Goal: Navigation & Orientation: Find specific page/section

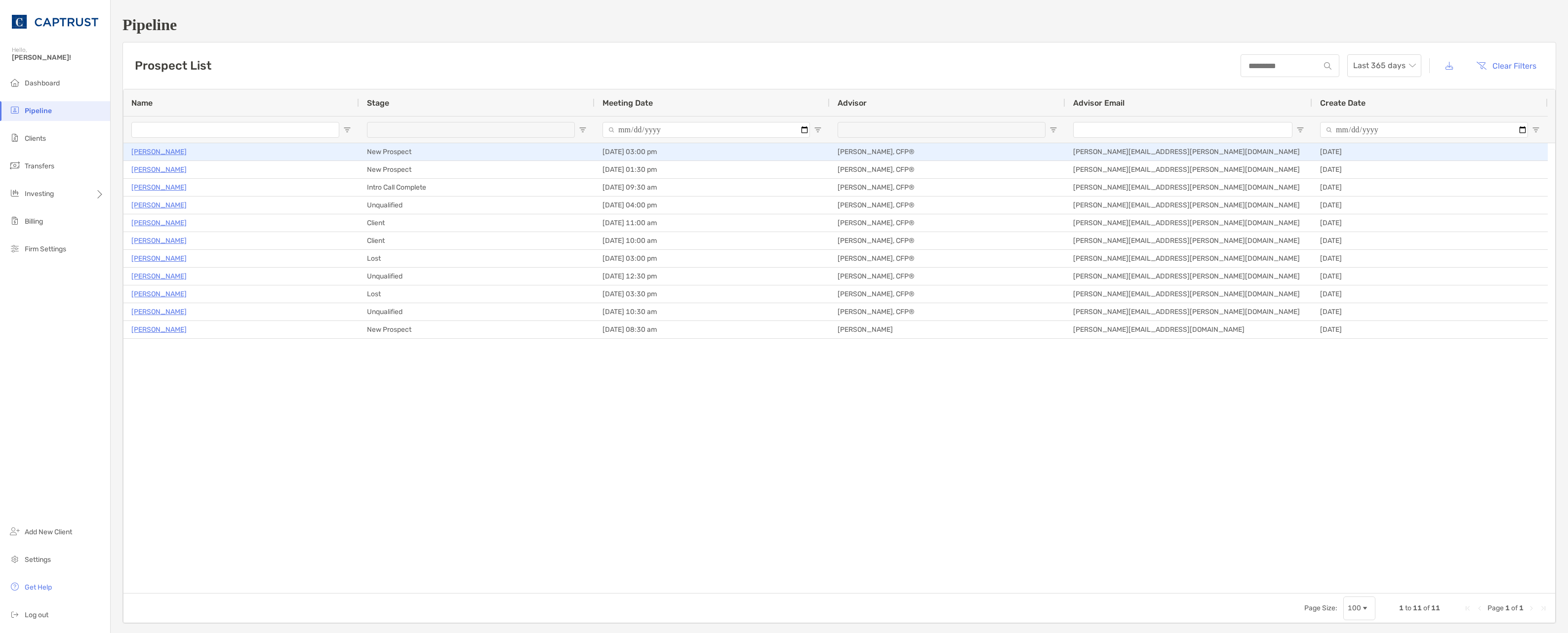
click at [158, 152] on p "[PERSON_NAME]" at bounding box center [159, 152] width 56 height 12
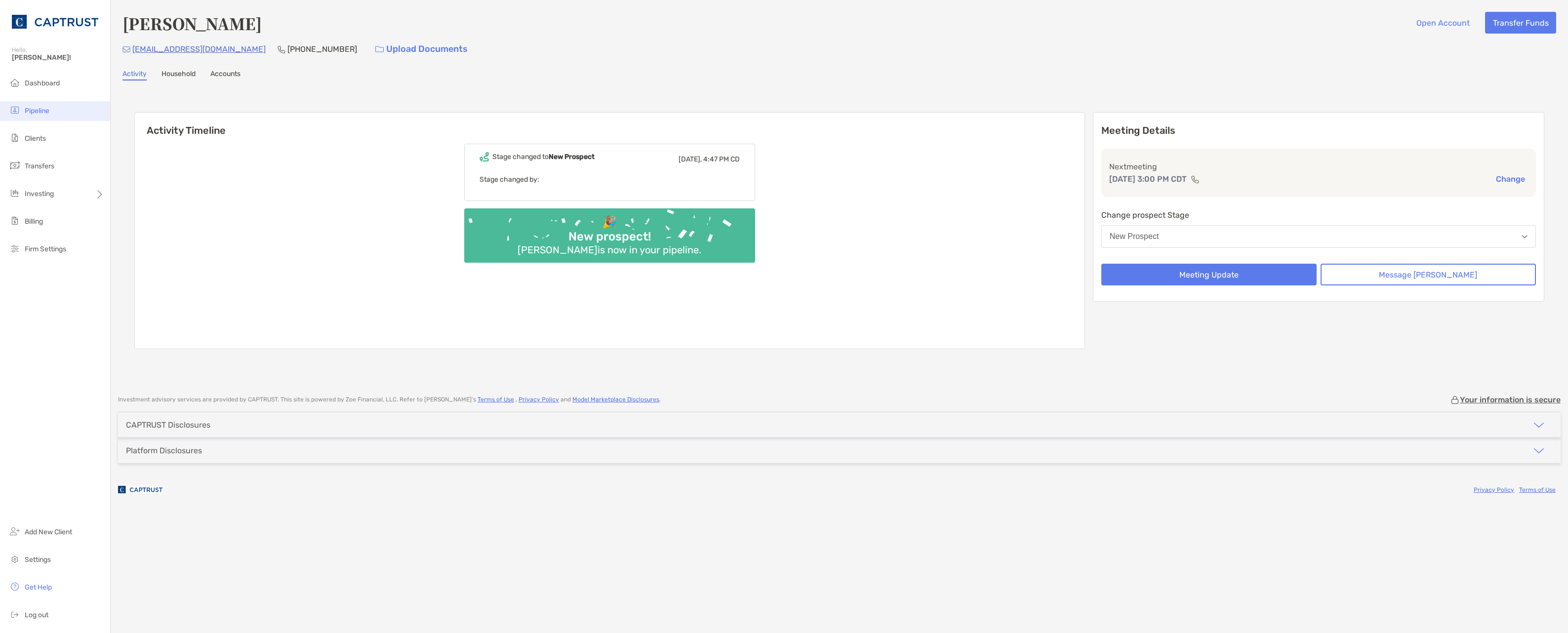
click at [47, 111] on span "Pipeline" at bounding box center [37, 111] width 24 height 9
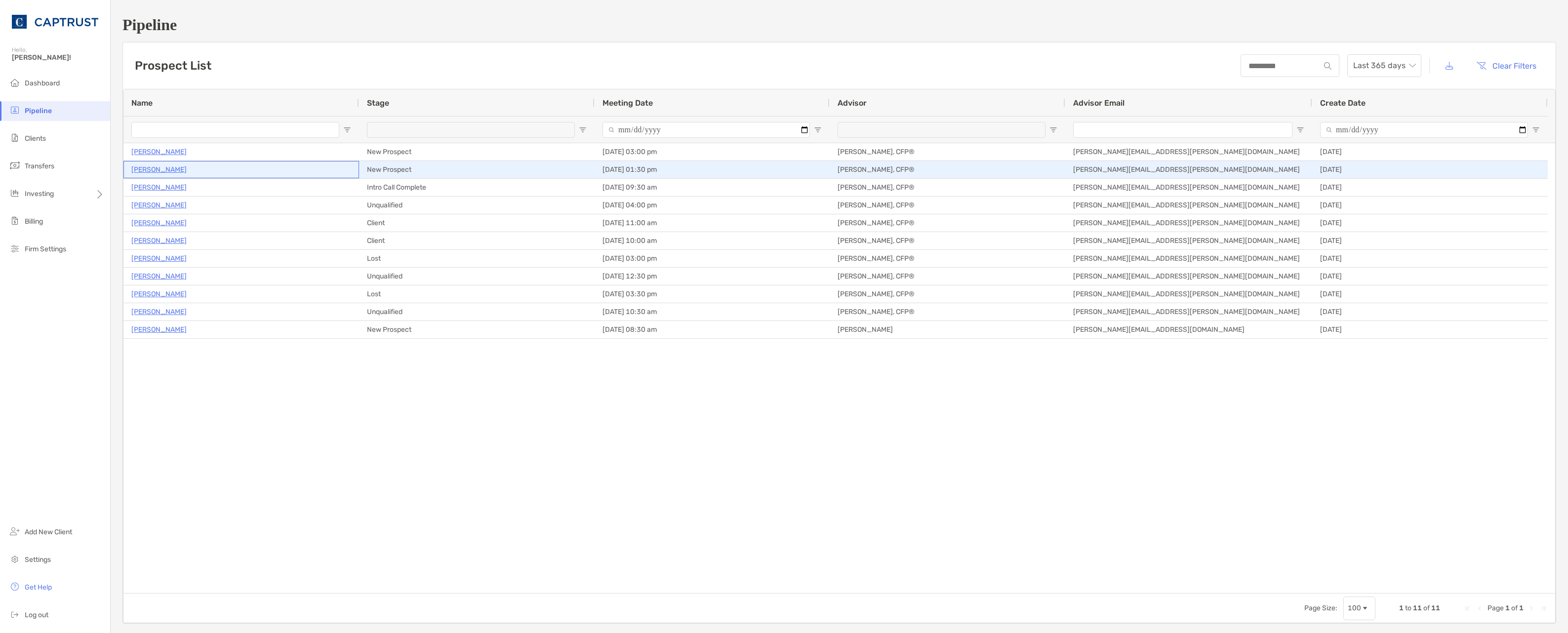
click at [157, 166] on p "[PERSON_NAME]" at bounding box center [159, 170] width 56 height 12
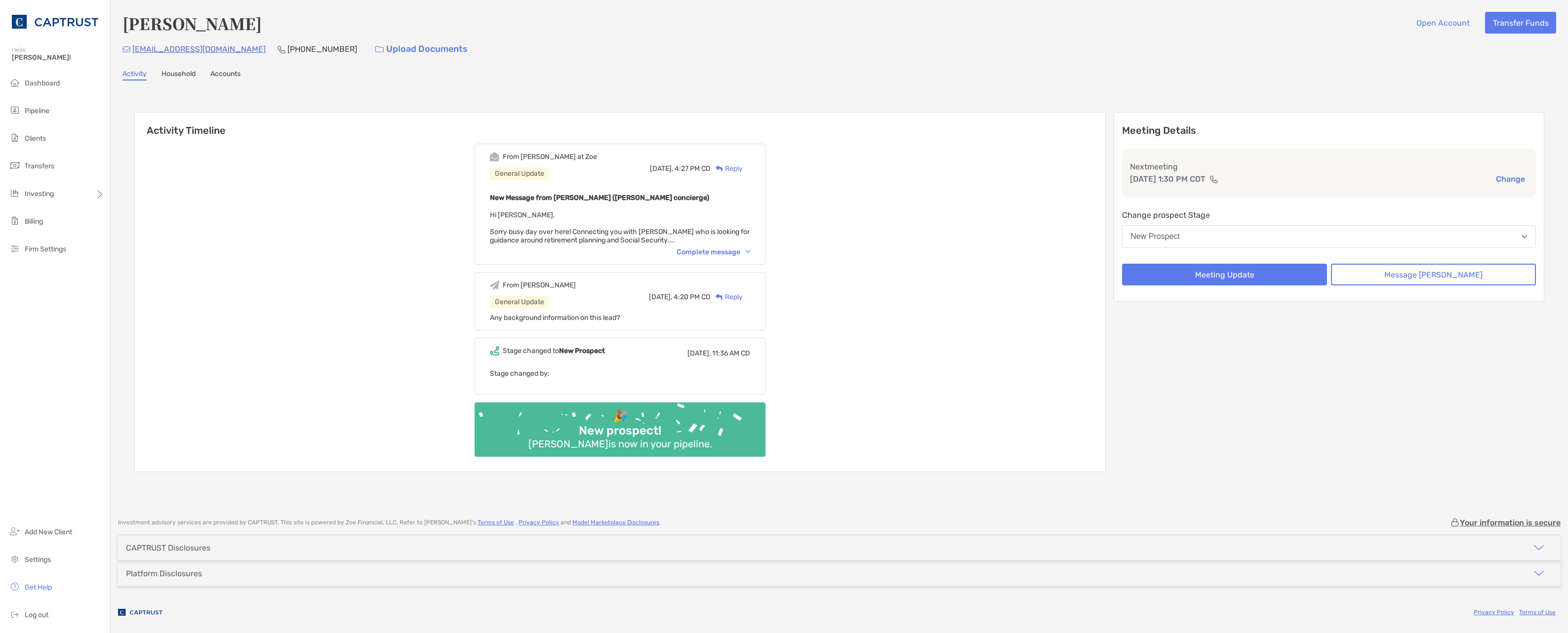
click at [744, 253] on div "Complete message" at bounding box center [713, 253] width 74 height 9
